Goal: Information Seeking & Learning: Understand process/instructions

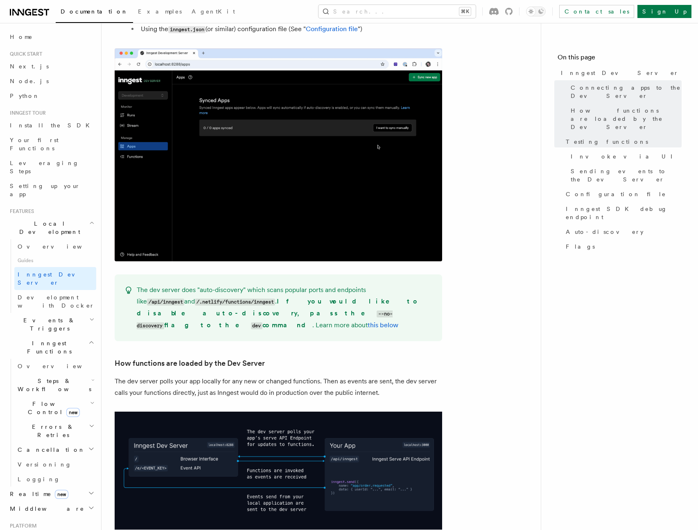
scroll to position [384, 0]
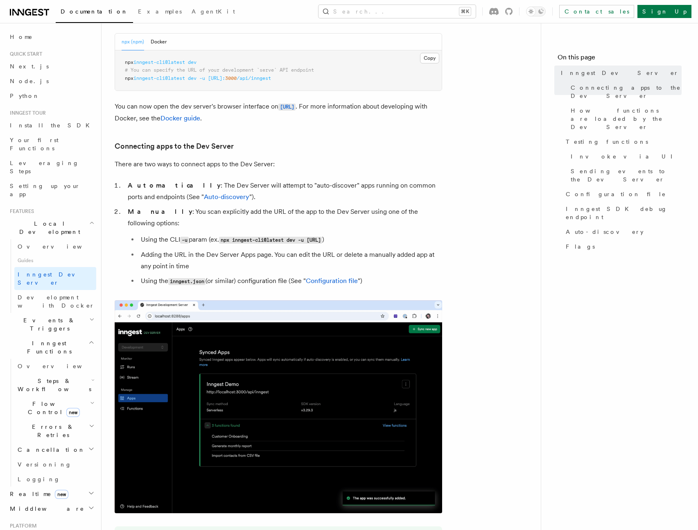
drag, startPoint x: 210, startPoint y: 62, endPoint x: 125, endPoint y: 64, distance: 85.6
click at [125, 64] on pre "npx inngest-cli@latest dev # You can specify the URL of your development `serve…" at bounding box center [278, 70] width 327 height 41
copy span "npx inngest-cli@latest dev"
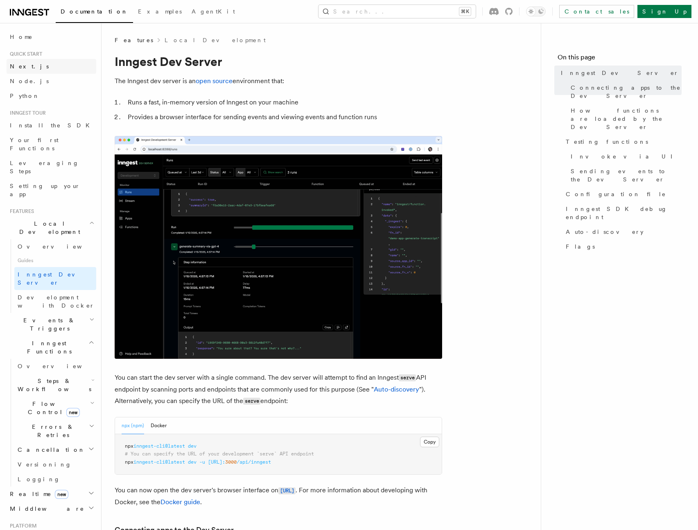
click at [41, 64] on link "Next.js" at bounding box center [52, 66] width 90 height 15
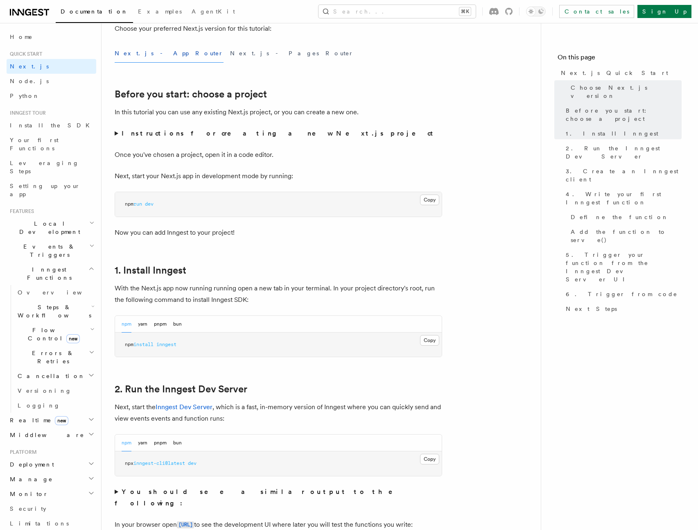
scroll to position [230, 0]
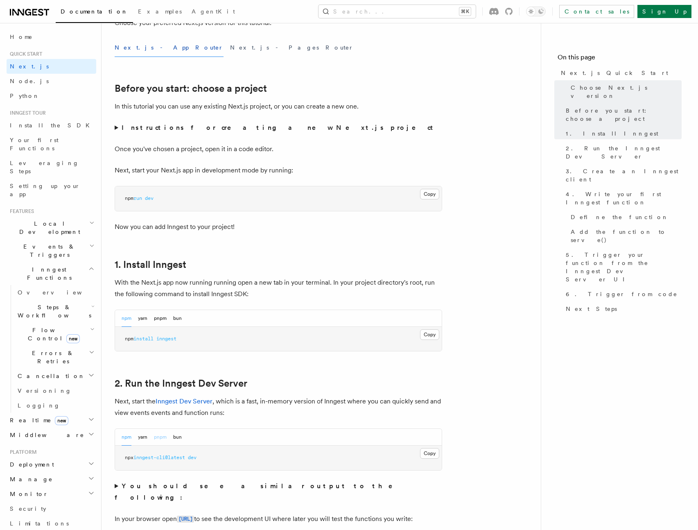
click at [165, 441] on button "pnpm" at bounding box center [160, 437] width 13 height 17
click at [424, 455] on button "Copy Copied" at bounding box center [429, 453] width 19 height 11
